Goal: Find specific page/section: Find specific page/section

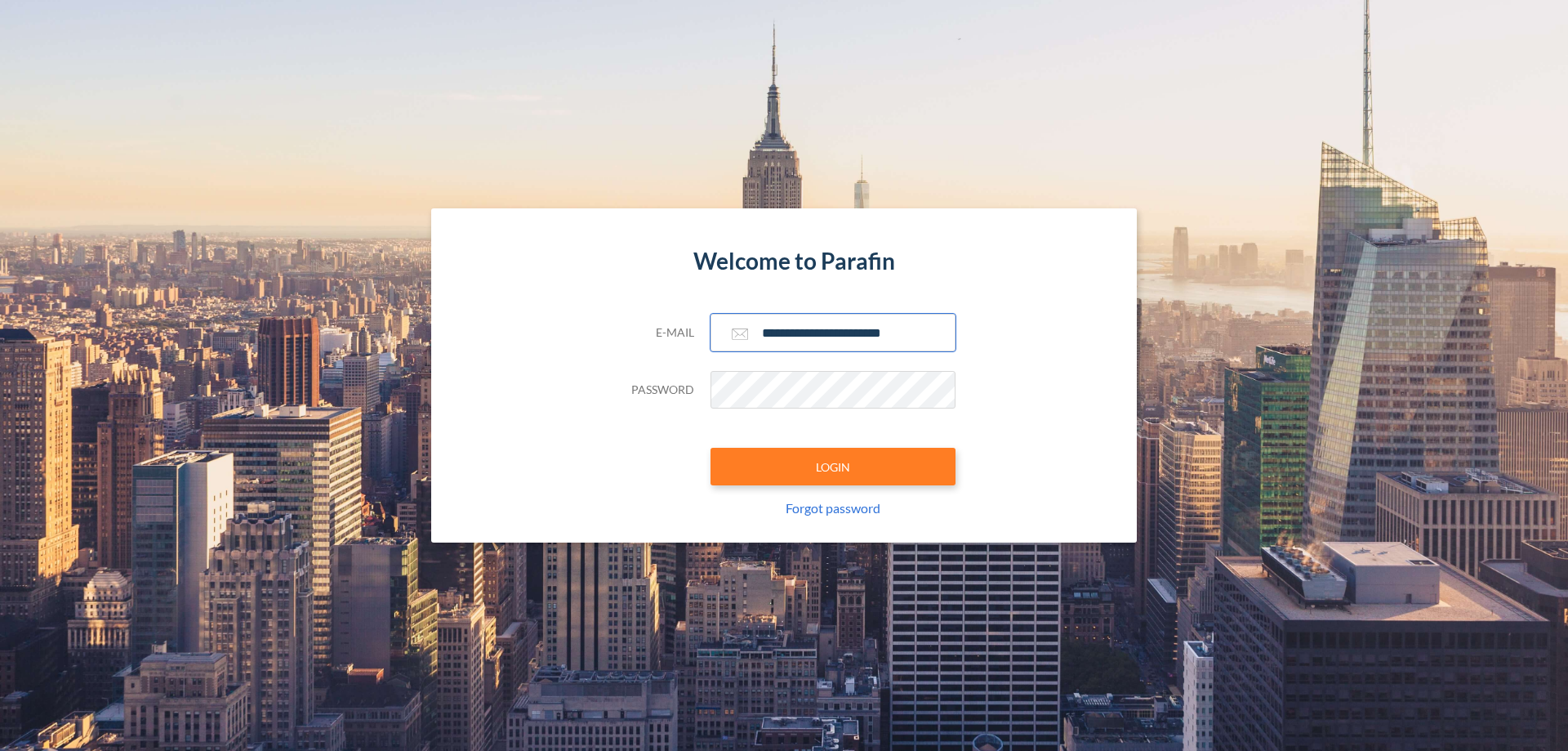
type input "**********"
click at [833, 466] on button "LOGIN" at bounding box center [833, 466] width 245 height 38
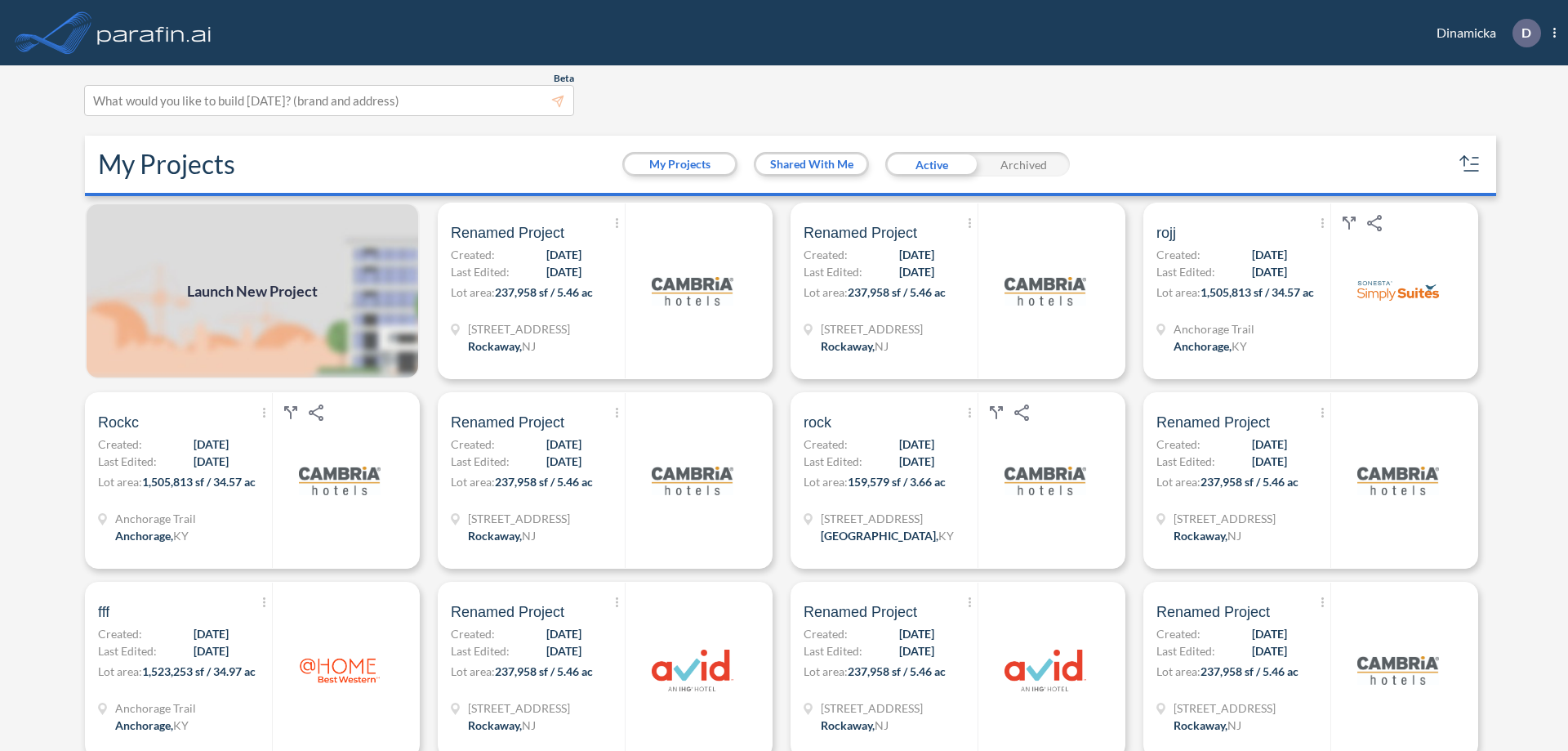
scroll to position [4, 0]
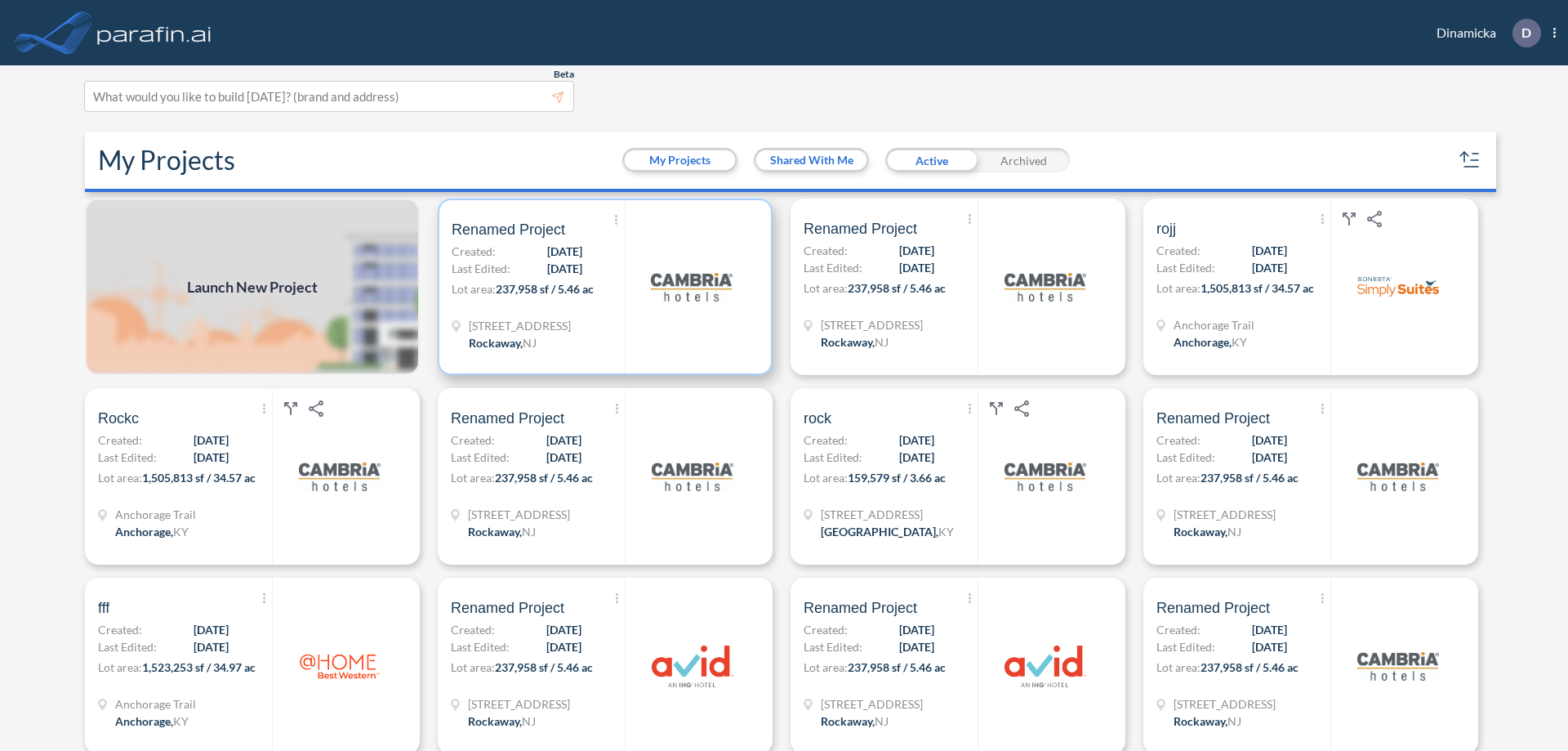
click at [602, 287] on p "Lot area: 237,958 sf / 5.46 ac" at bounding box center [538, 292] width 173 height 24
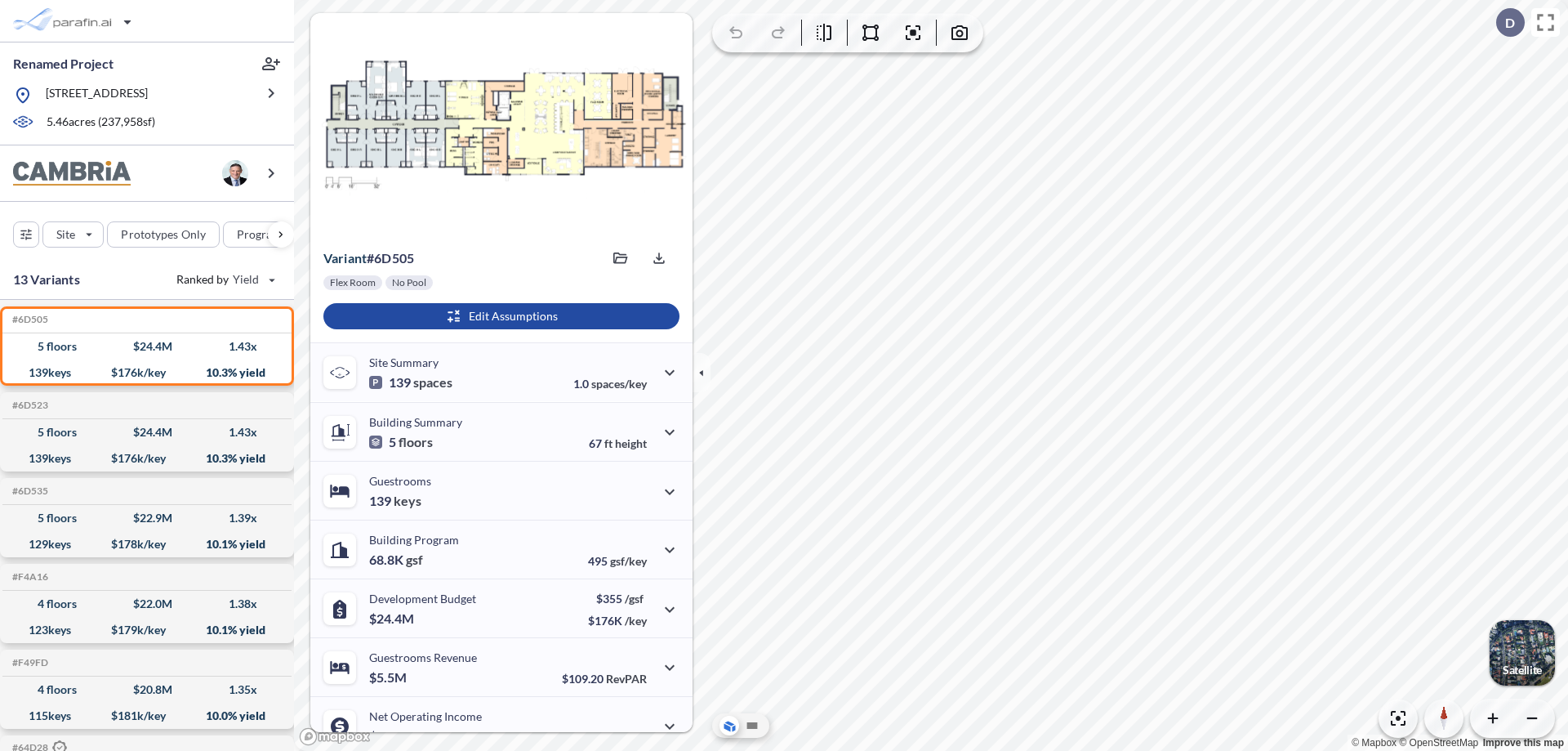
scroll to position [83, 0]
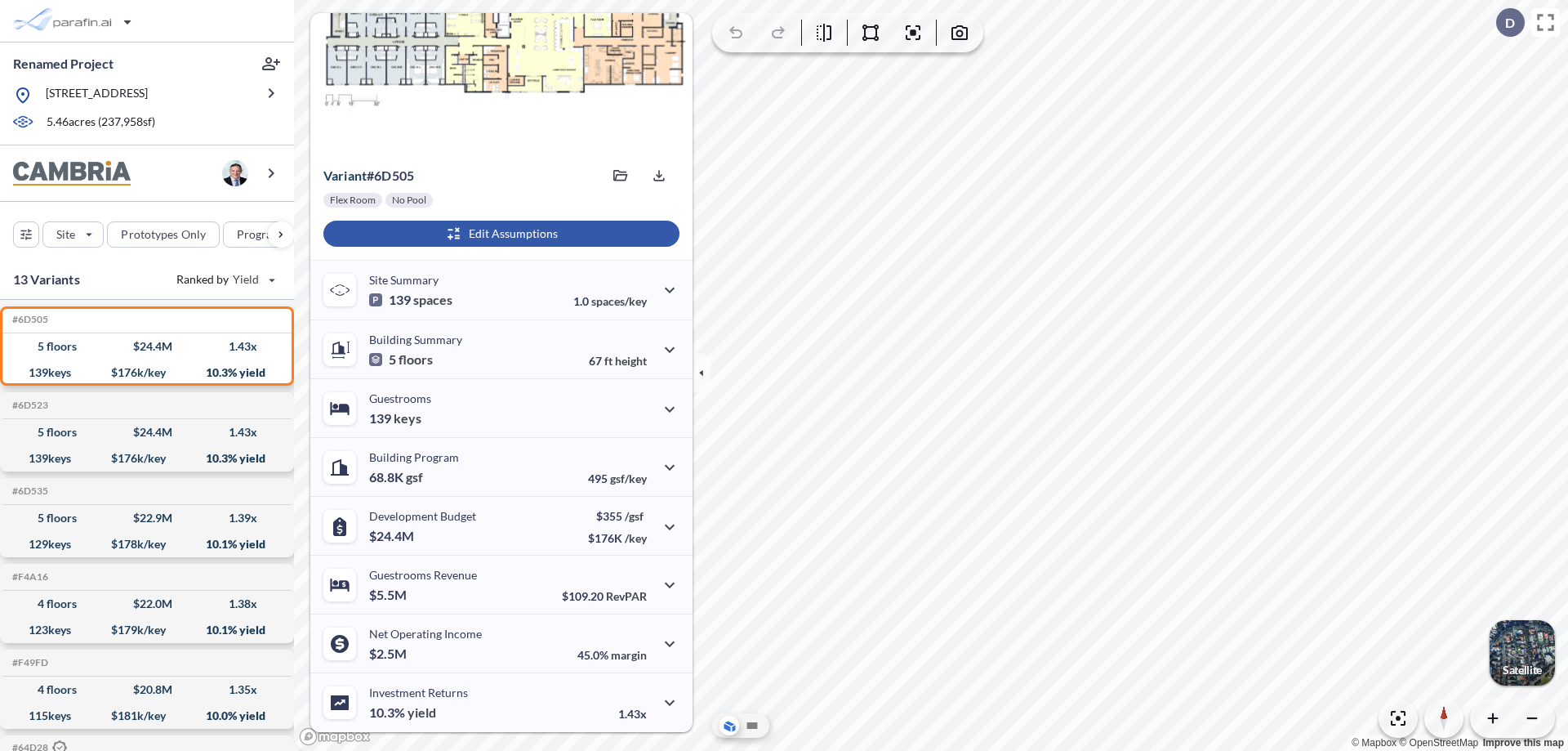
click at [499, 234] on div "button" at bounding box center [501, 234] width 356 height 26
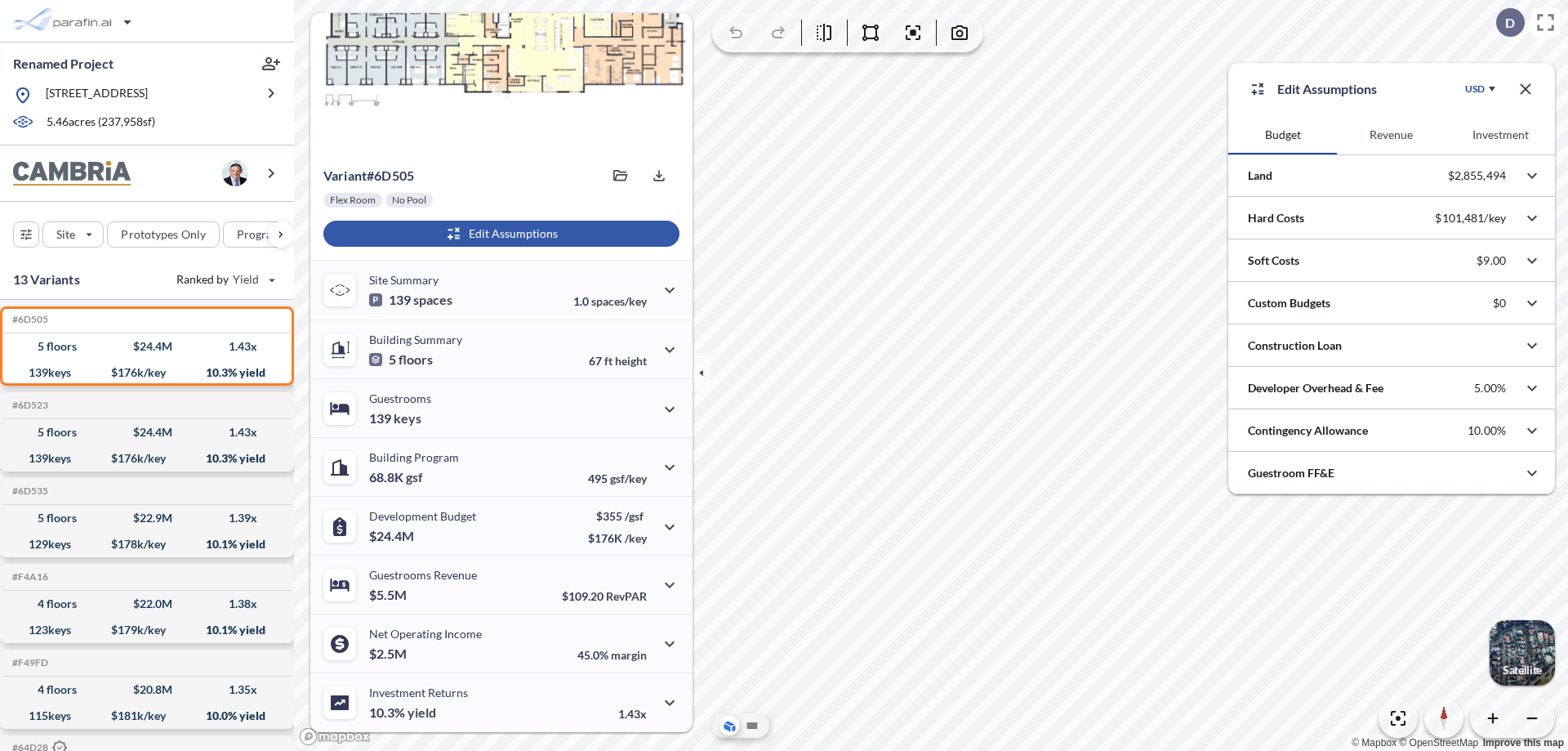
click at [1391, 135] on button "Revenue" at bounding box center [1391, 135] width 109 height 40
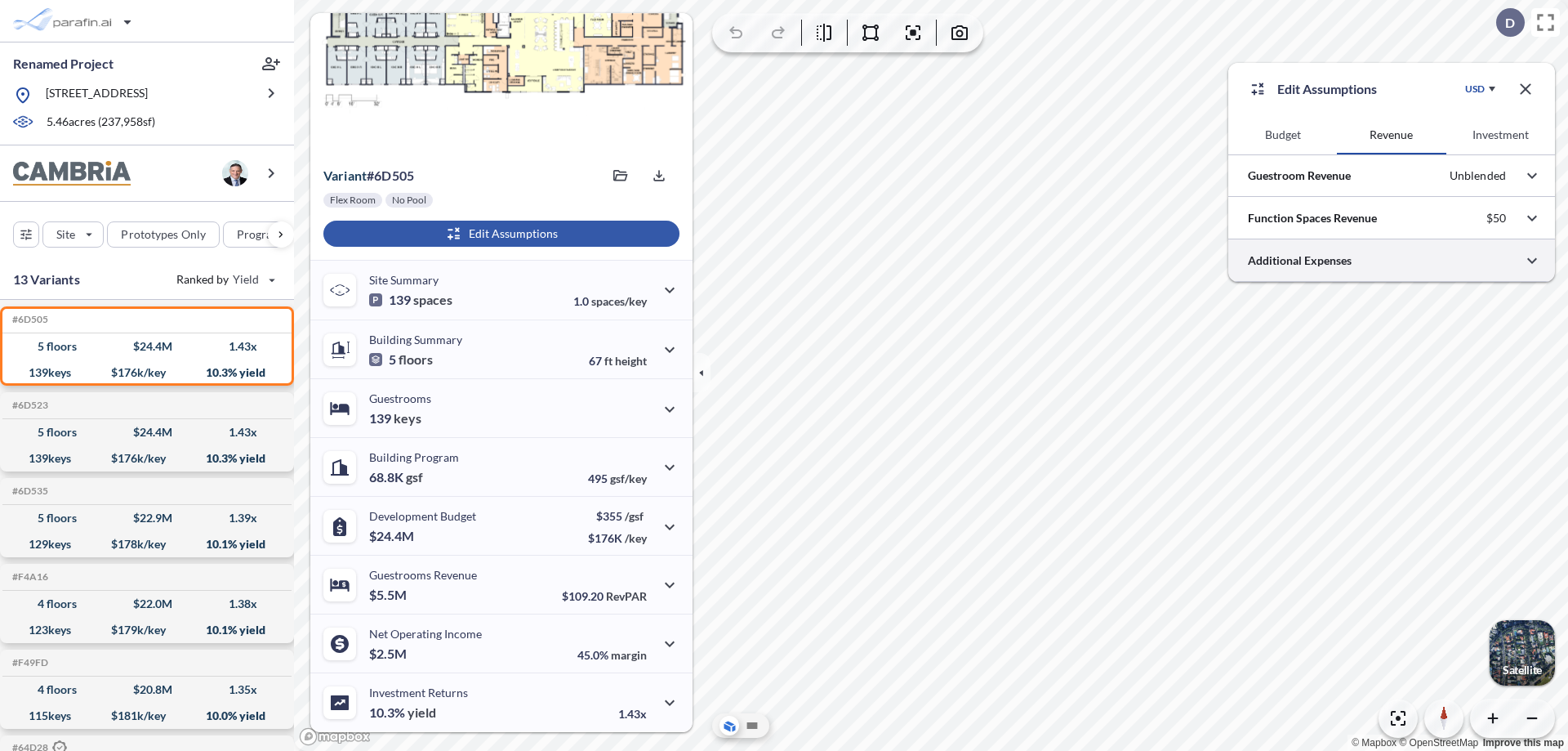
click at [1392, 260] on div at bounding box center [1392, 259] width 327 height 41
